Goal: Answer question/provide support

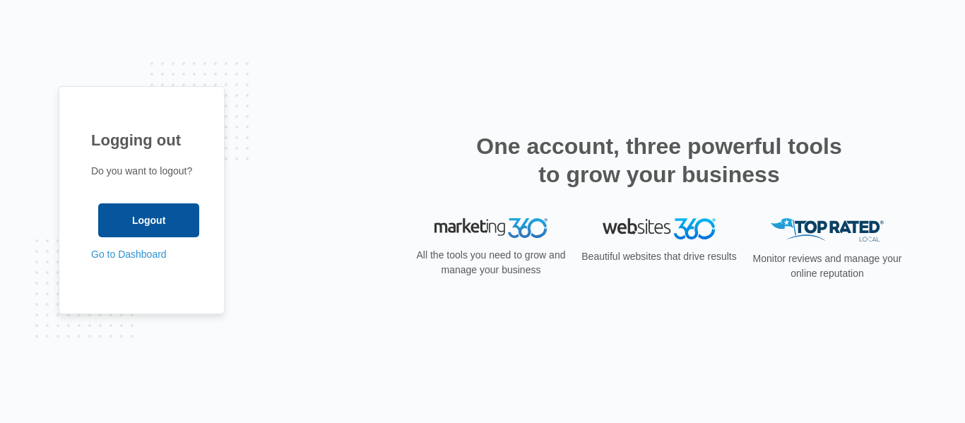
click at [155, 228] on input "Logout" at bounding box center [148, 221] width 101 height 34
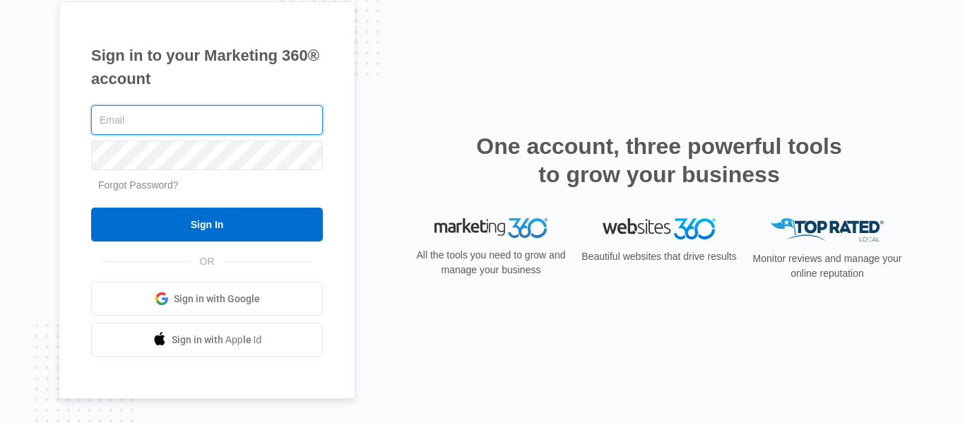
type input "info@sleeplittleton.com"
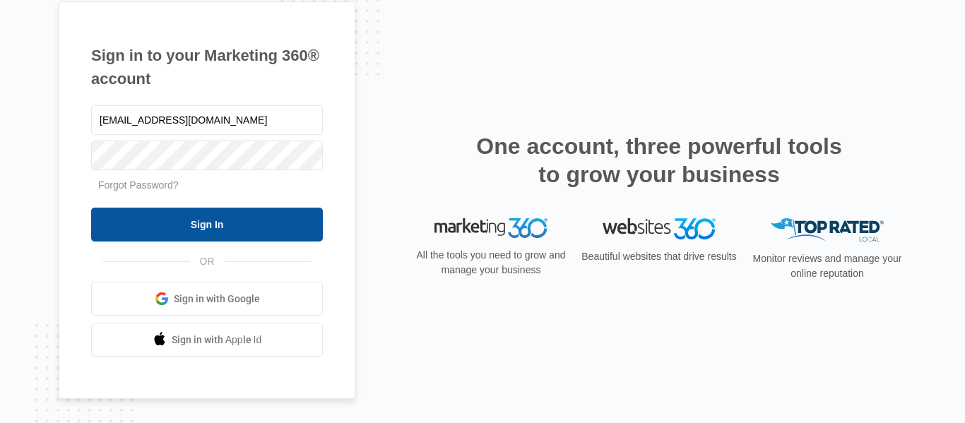
click at [214, 224] on input "Sign In" at bounding box center [207, 225] width 232 height 34
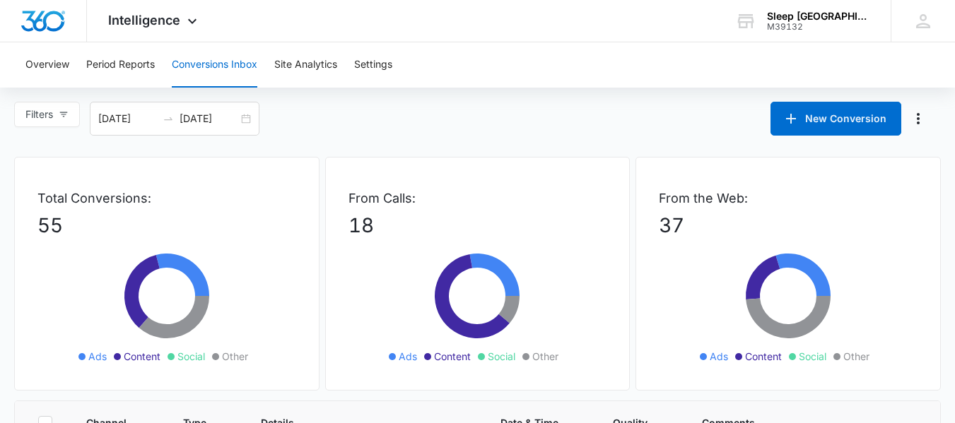
click at [197, 64] on button "Conversions Inbox" at bounding box center [215, 64] width 86 height 45
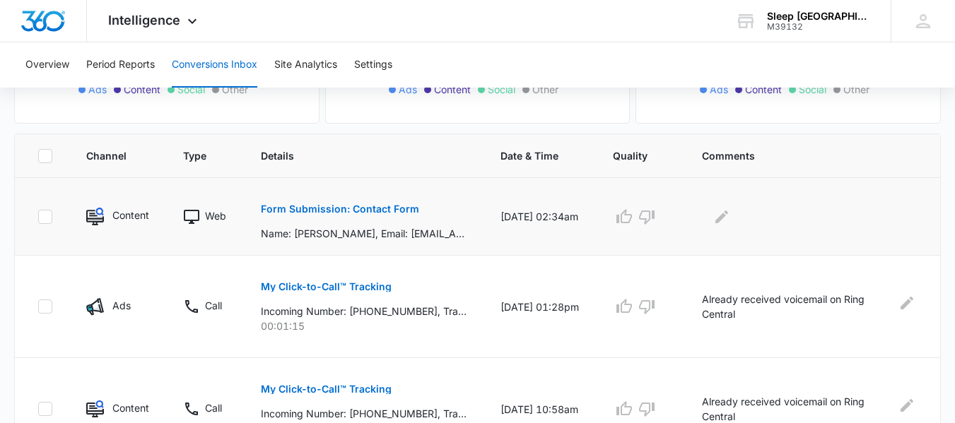
scroll to position [260, 0]
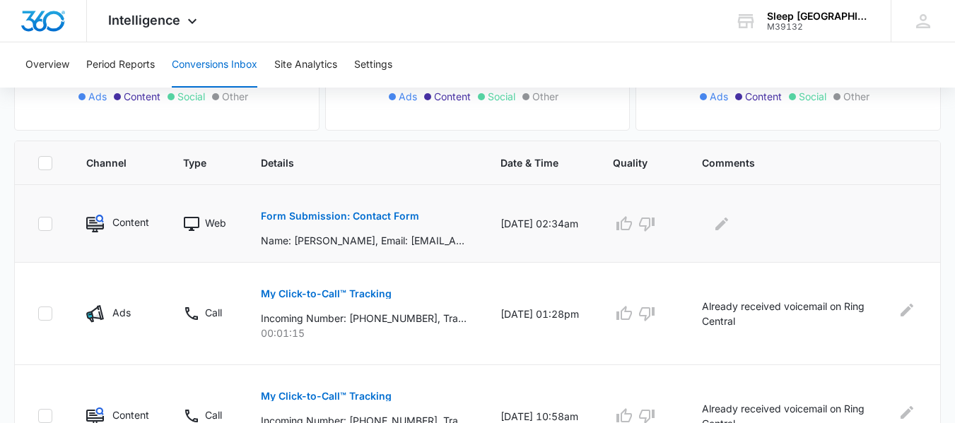
click at [305, 212] on p "Form Submission: Contact Form" at bounding box center [340, 216] width 158 height 10
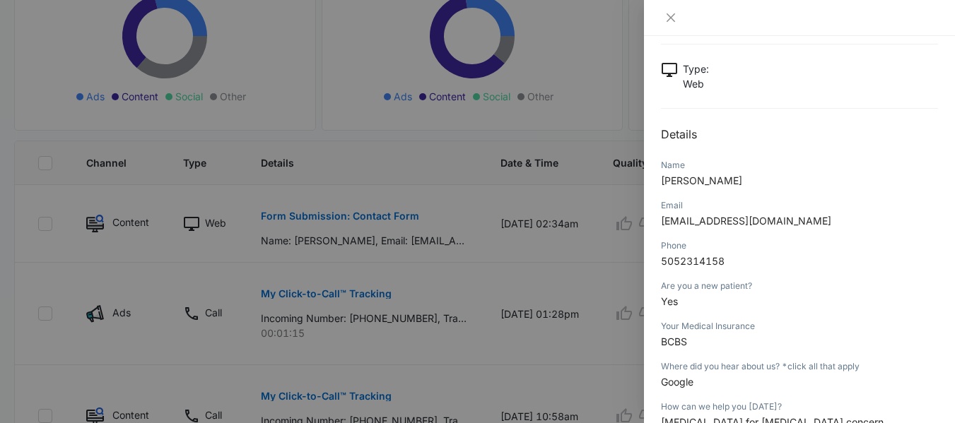
scroll to position [141, 0]
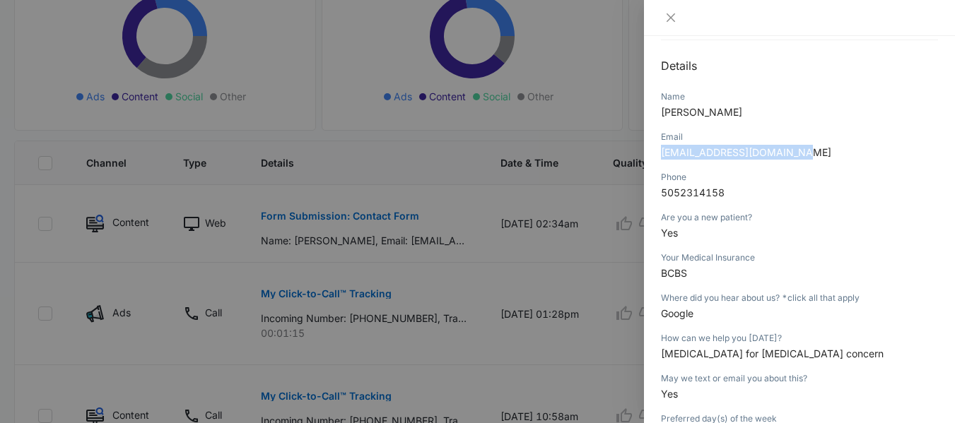
drag, startPoint x: 809, startPoint y: 152, endPoint x: 657, endPoint y: 158, distance: 152.1
click at [657, 158] on div "Form Submission: Contact Form [DATE] 02:34am Type : Web Details Name [PERSON_NA…" at bounding box center [799, 229] width 311 height 387
copy span "[EMAIL_ADDRESS][DOMAIN_NAME]"
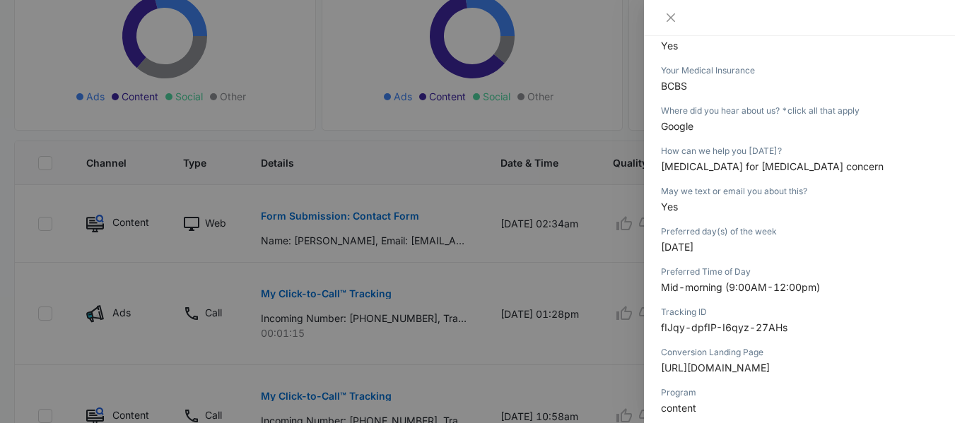
scroll to position [353, 0]
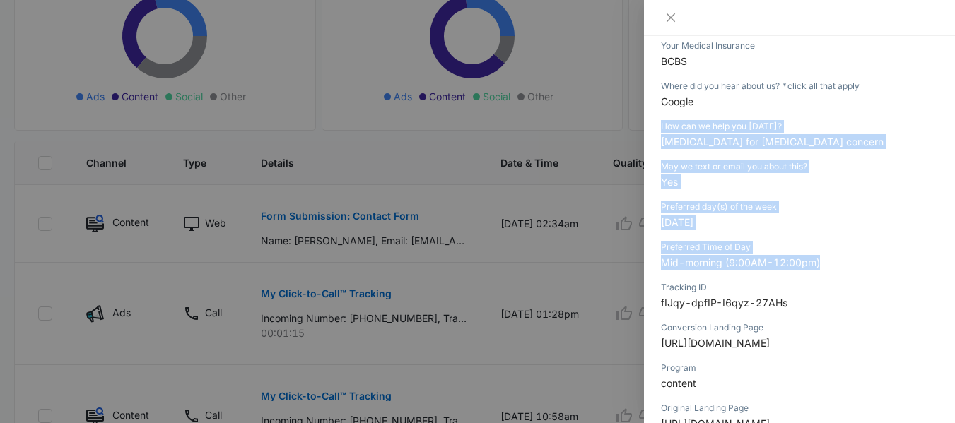
drag, startPoint x: 661, startPoint y: 197, endPoint x: 831, endPoint y: 272, distance: 185.4
click at [831, 272] on div "Form Submission: Contact Form [DATE] 02:34am Type : Web Details Name [PERSON_NA…" at bounding box center [799, 120] width 277 height 826
copy div "How can we help you [DATE]? [MEDICAL_DATA] for [MEDICAL_DATA] concern May we te…"
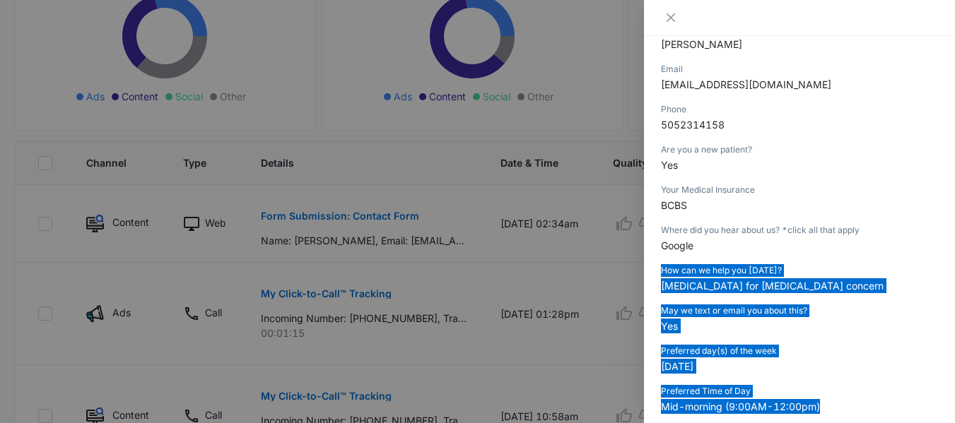
scroll to position [207, 0]
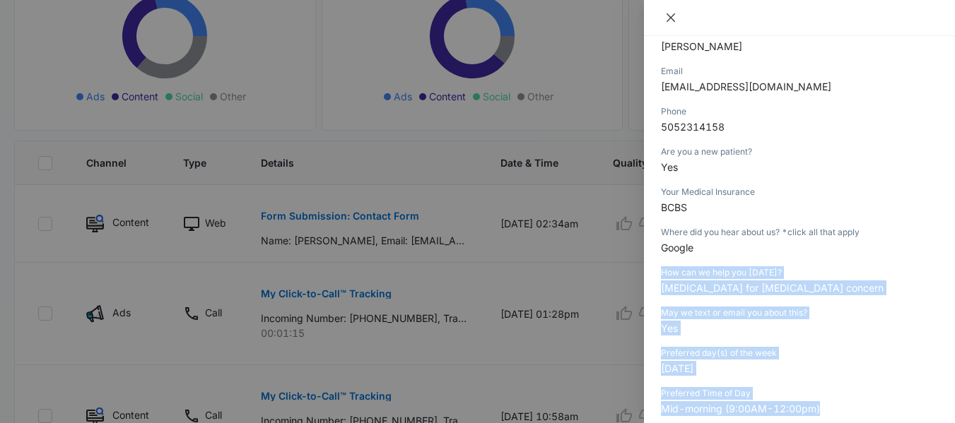
drag, startPoint x: 675, startPoint y: 15, endPoint x: 690, endPoint y: 29, distance: 21.0
click at [679, 15] on button "Close" at bounding box center [671, 17] width 20 height 13
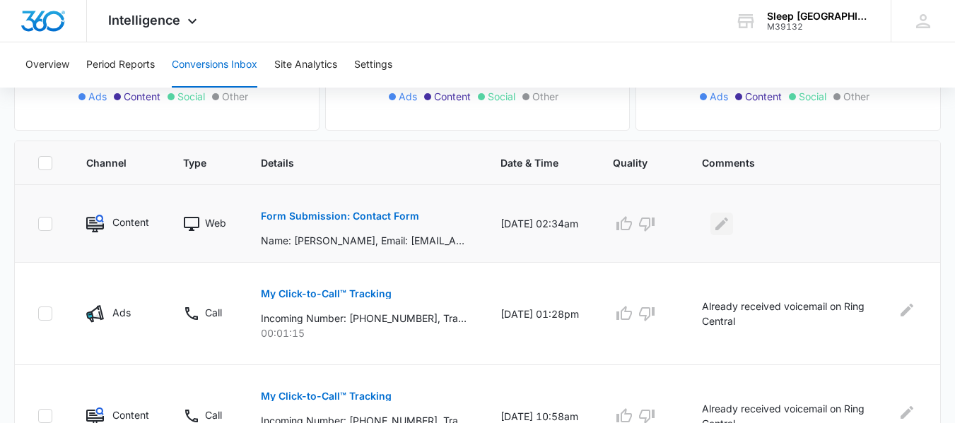
click at [730, 216] on icon "Edit Comments" at bounding box center [721, 224] width 17 height 17
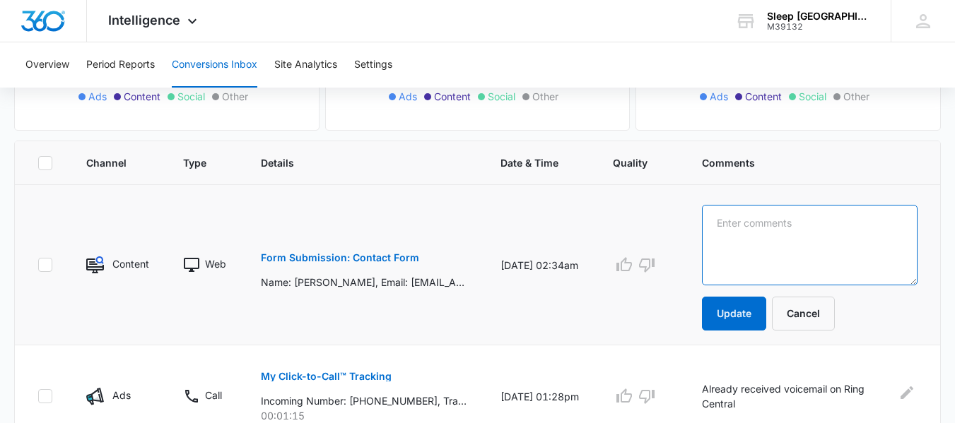
drag, startPoint x: 752, startPoint y: 223, endPoint x: 798, endPoint y: 225, distance: 46.0
click at [752, 223] on textarea at bounding box center [810, 245] width 216 height 81
type textarea "c"
type textarea "r"
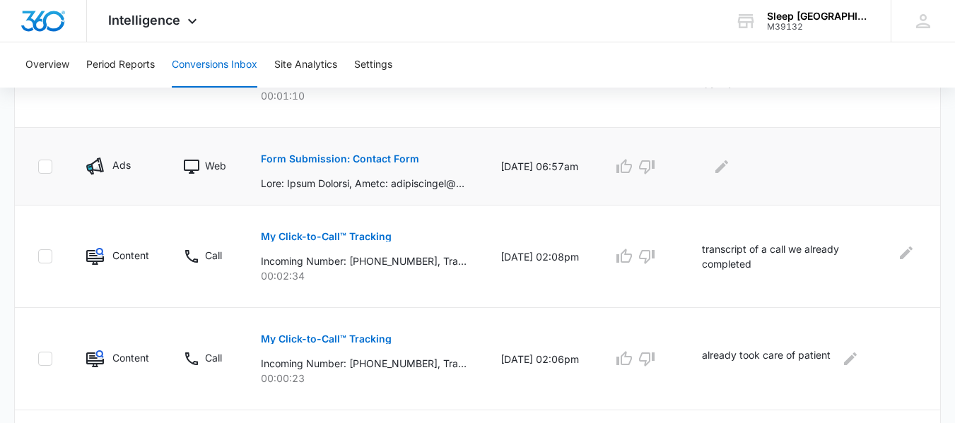
scroll to position [684, 0]
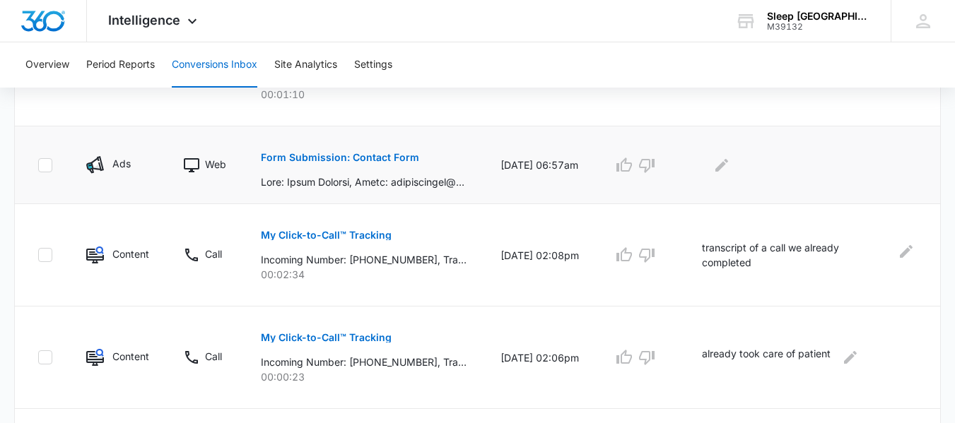
type textarea "LVm"
click at [348, 163] on button "Form Submission: Contact Form" at bounding box center [340, 158] width 158 height 34
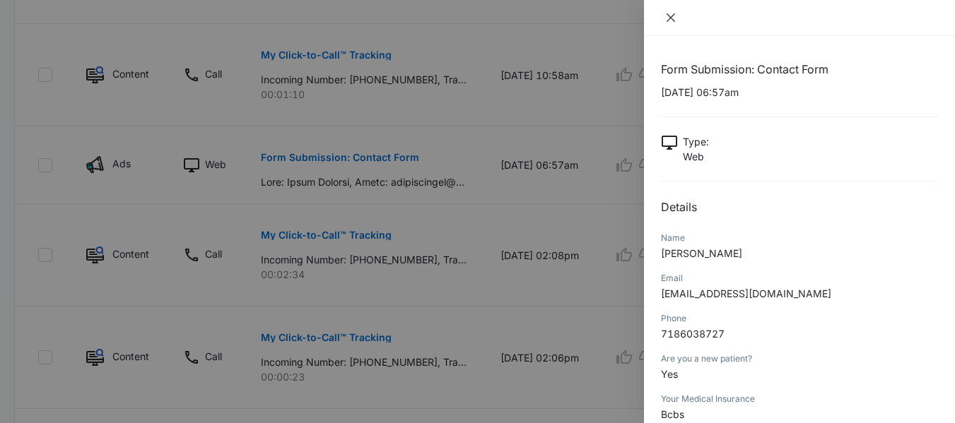
drag, startPoint x: 676, startPoint y: 13, endPoint x: 659, endPoint y: 50, distance: 41.1
click at [678, 13] on button "Close" at bounding box center [671, 17] width 20 height 13
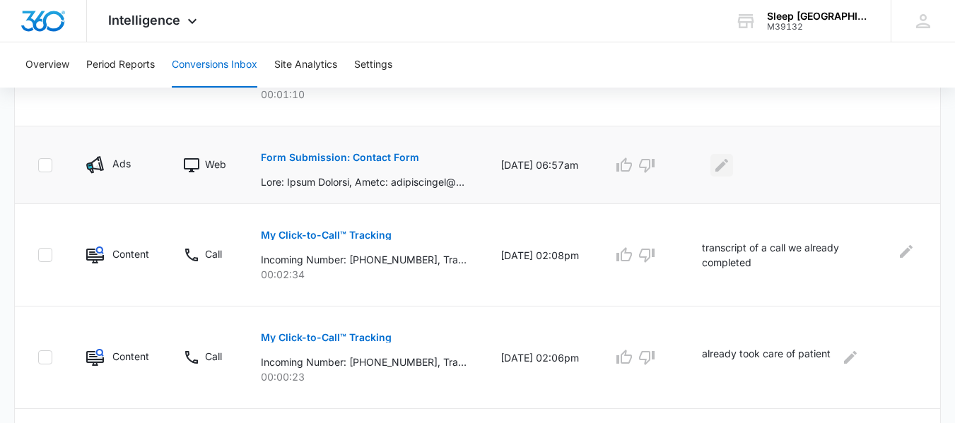
click at [730, 167] on icon "Edit Comments" at bounding box center [721, 165] width 17 height 17
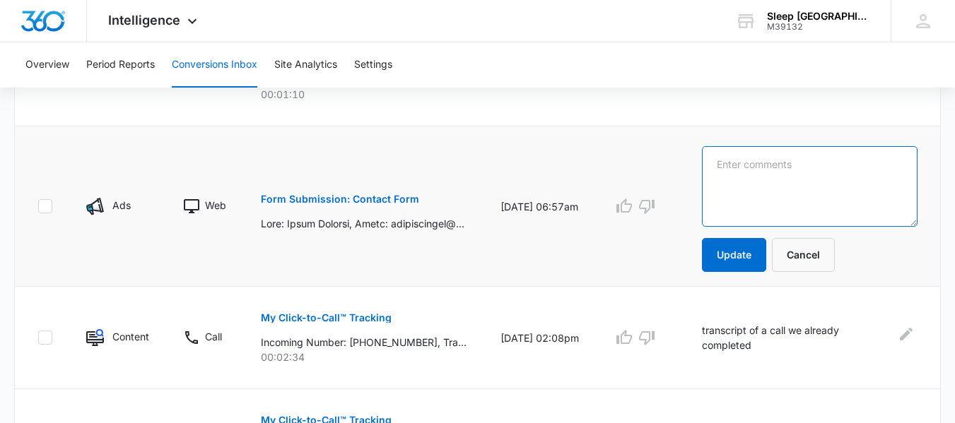
click at [750, 181] on textarea at bounding box center [810, 186] width 216 height 81
type textarea "LVm"
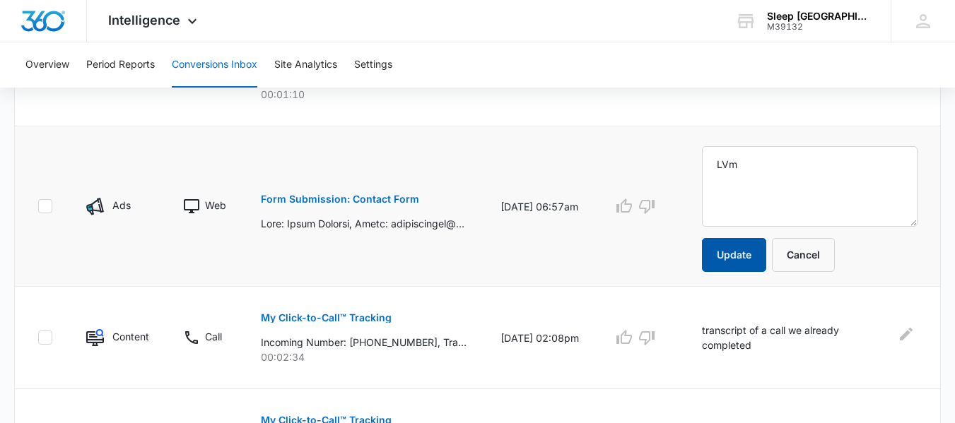
drag, startPoint x: 748, startPoint y: 259, endPoint x: 595, endPoint y: 276, distance: 153.6
click at [741, 258] on button "Update" at bounding box center [734, 255] width 64 height 34
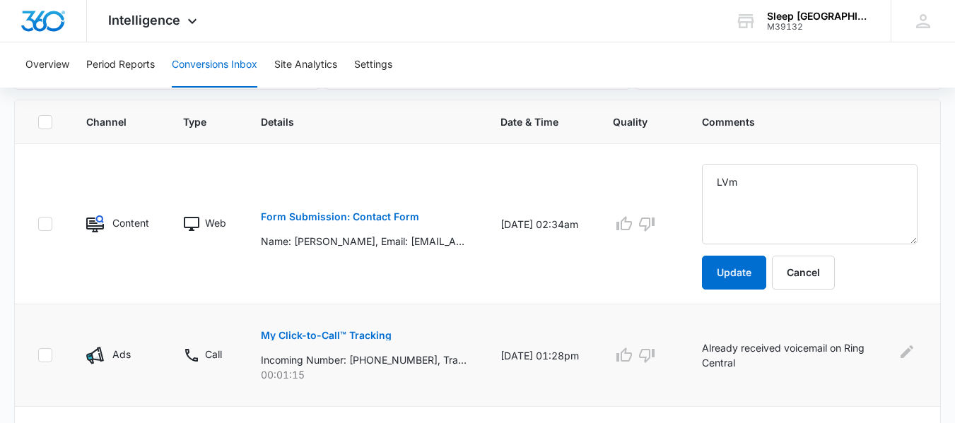
scroll to position [424, 0]
